Goal: Task Accomplishment & Management: Use online tool/utility

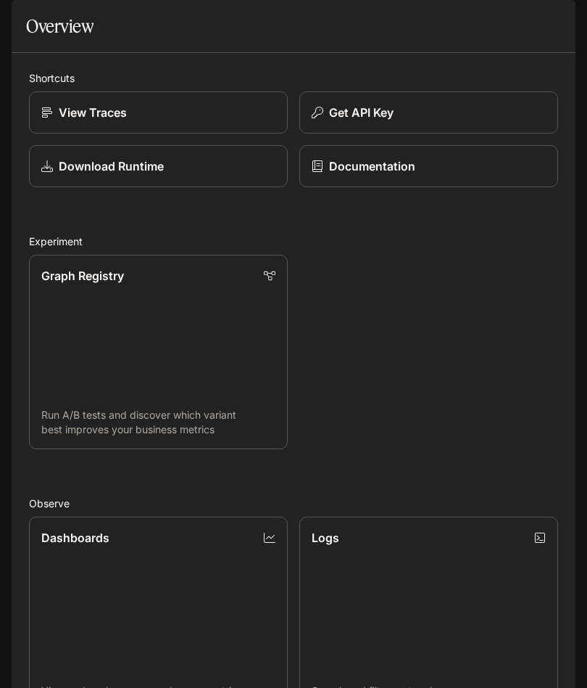
click at [517, 121] on div "Get API Key" at bounding box center [429, 112] width 234 height 17
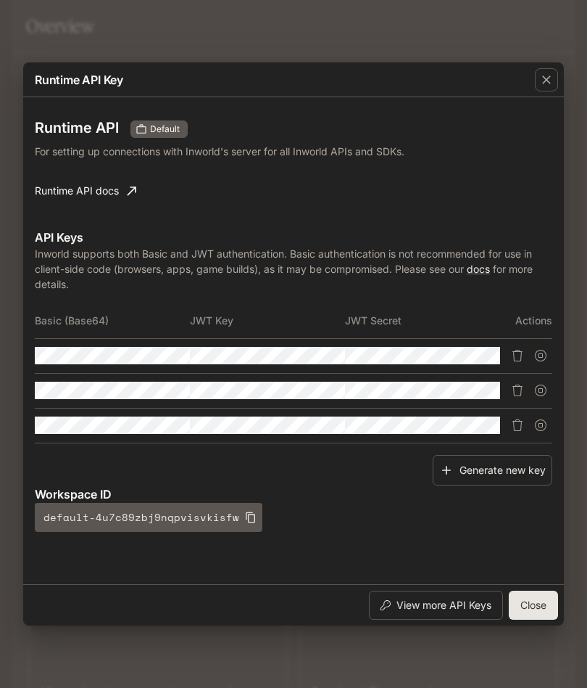
click at [475, 606] on button "View more API Keys" at bounding box center [436, 604] width 134 height 29
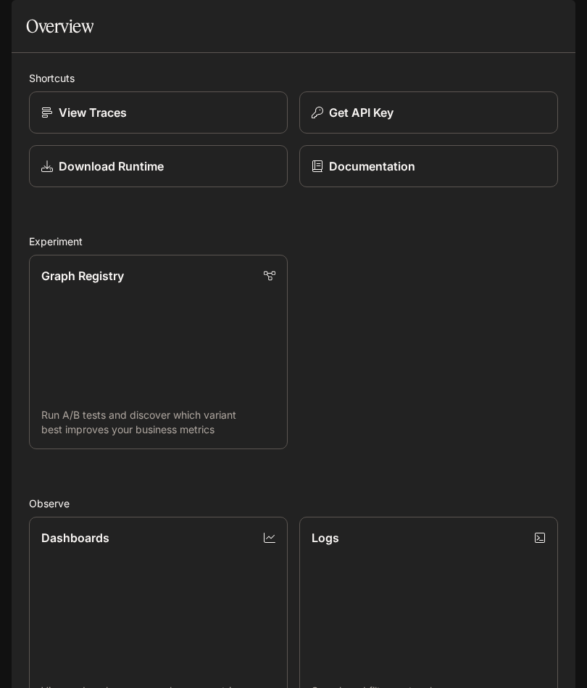
click at [430, 133] on button "Get API Key" at bounding box center [429, 112] width 259 height 42
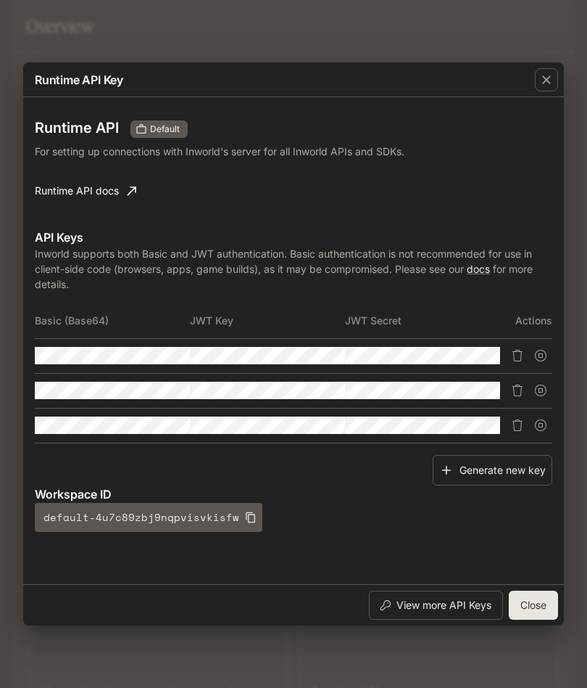
click at [506, 465] on button "Generate new key" at bounding box center [493, 470] width 120 height 31
click at [506, 464] on div "Generate new key" at bounding box center [294, 470] width 518 height 31
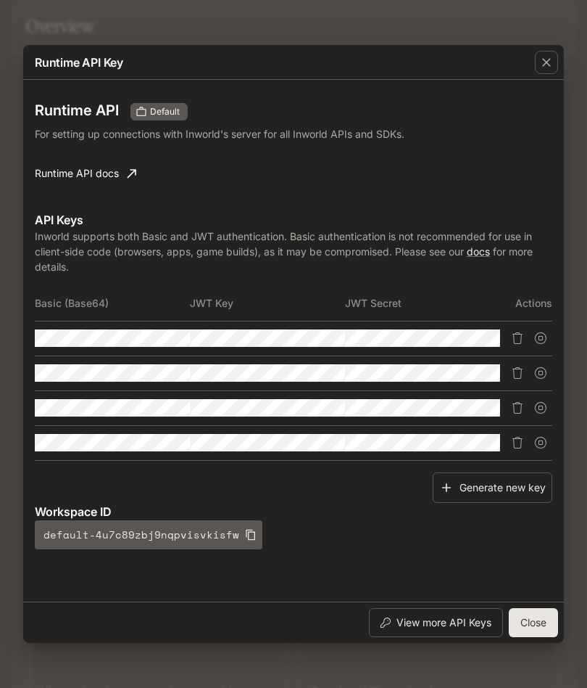
click at [103, 537] on button "default-4u7c89zbj9nqpvisvkisfw" at bounding box center [149, 534] width 228 height 29
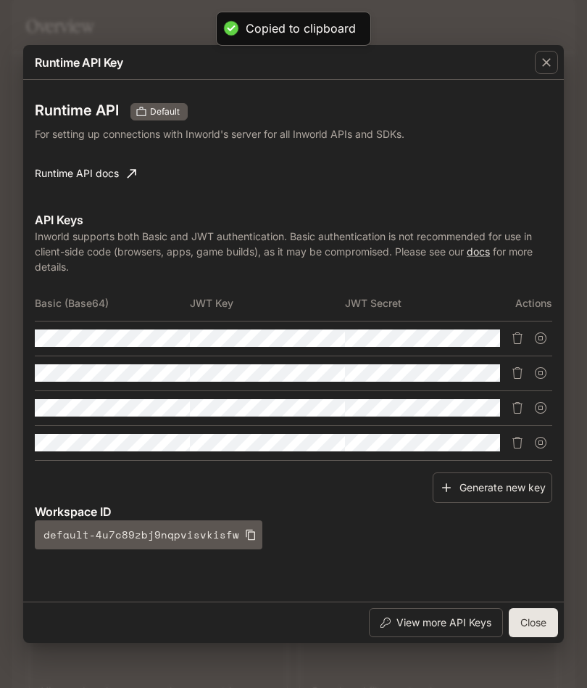
click at [103, 537] on button "default-4u7c89zbj9nqpvisvkisfw" at bounding box center [149, 534] width 228 height 29
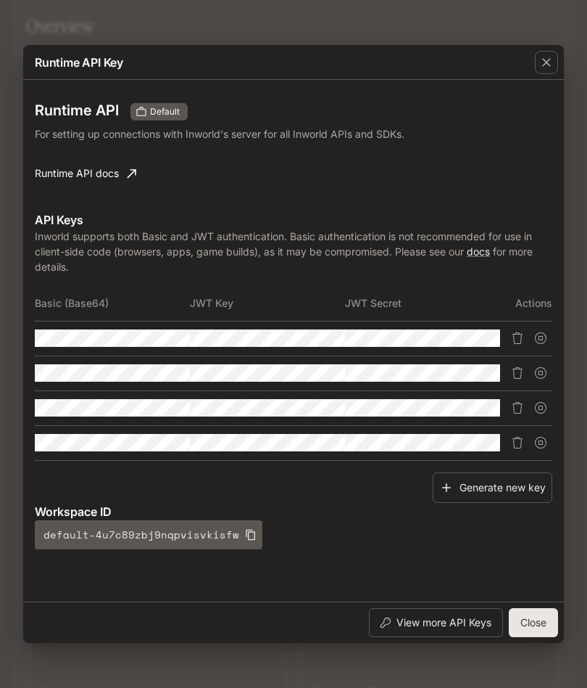
click at [107, 140] on p "For setting up connections with Inworld's server for all Inworld APIs and SDKs." at bounding box center [225, 133] width 380 height 15
click at [120, 173] on link "Runtime API docs" at bounding box center [85, 173] width 113 height 29
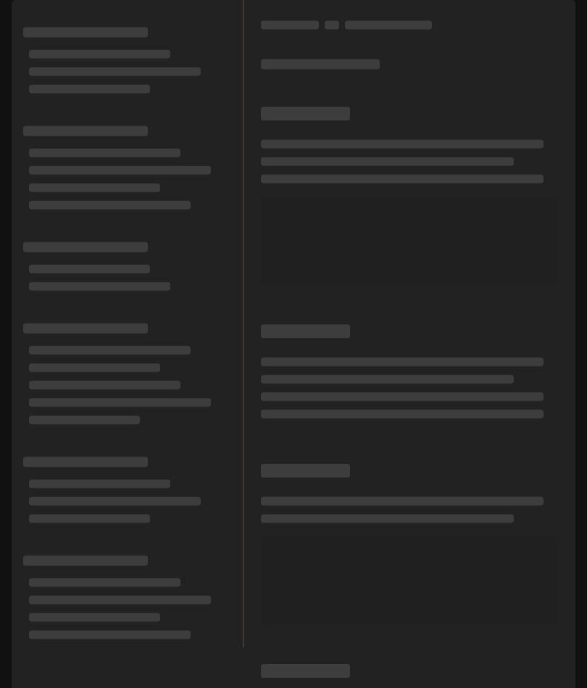
click at [578, 358] on div "Skip to main content Portal Overview Experiment Graph Registry Observe Dashboar…" at bounding box center [293, 344] width 587 height 688
click at [501, 370] on div at bounding box center [409, 371] width 297 height 104
click at [101, 15] on p "Default" at bounding box center [84, 21] width 36 height 12
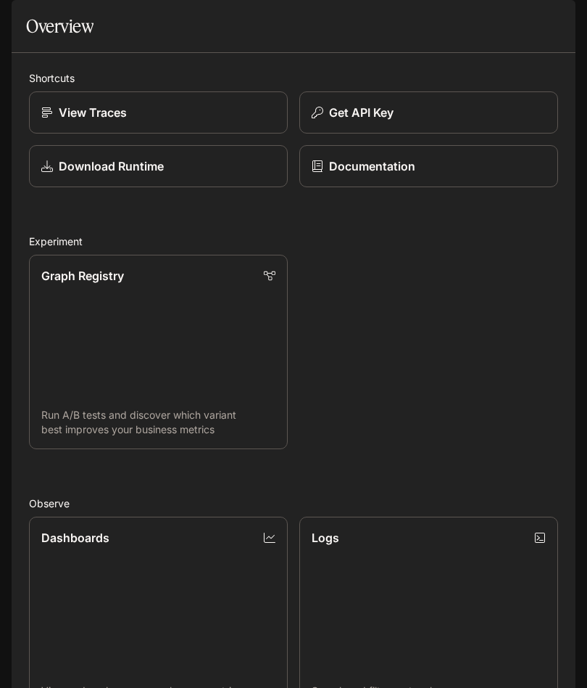
scroll to position [366, 0]
click at [118, 516] on link "Dashboards View and analyze your workspace metrics" at bounding box center [158, 613] width 259 height 194
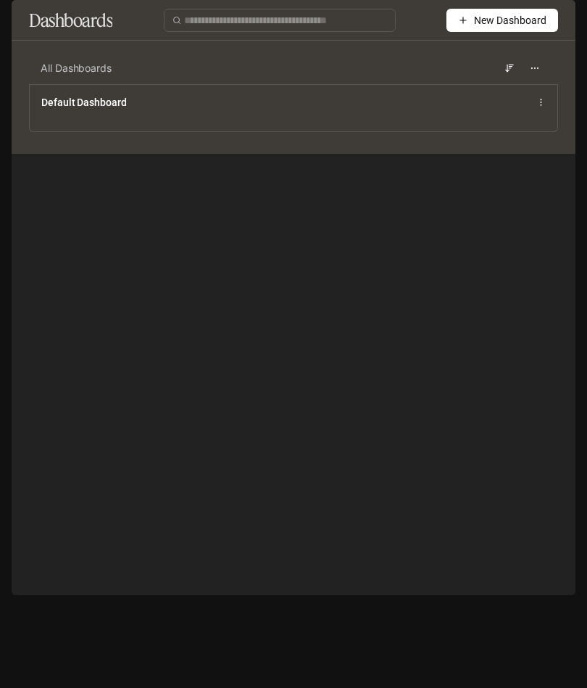
click at [115, 125] on div "Default Dashboard" at bounding box center [294, 107] width 528 height 47
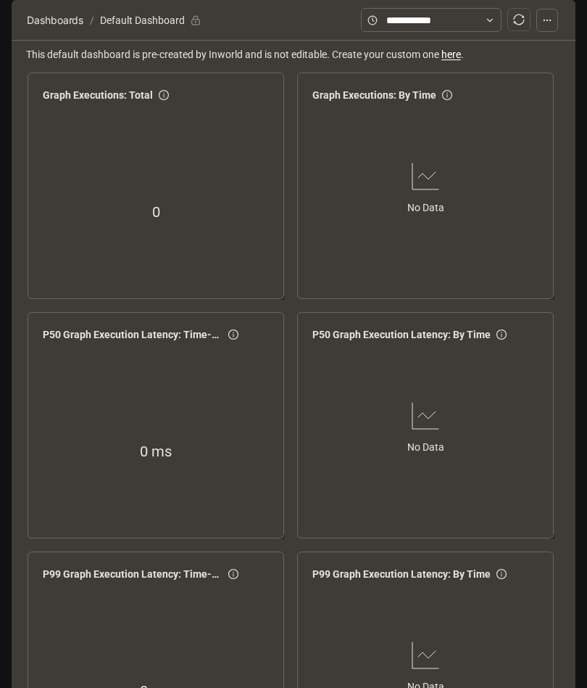
scroll to position [611, 0]
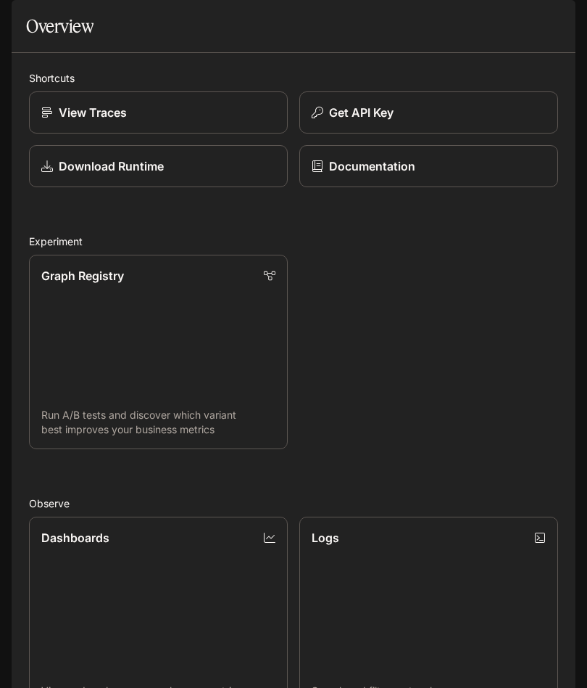
scroll to position [34, 0]
click at [263, 186] on link "Download Runtime" at bounding box center [158, 166] width 259 height 42
